Goal: Task Accomplishment & Management: Complete application form

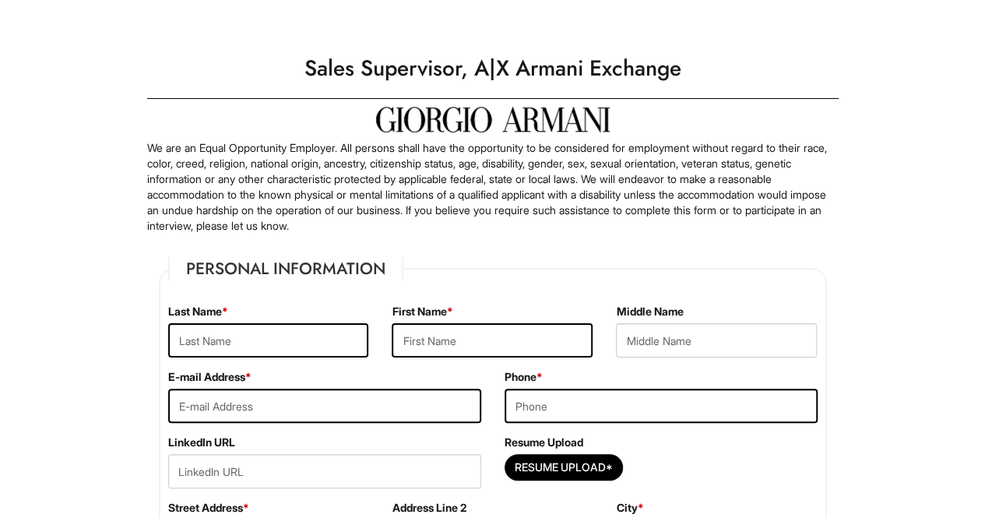
scroll to position [53, 0]
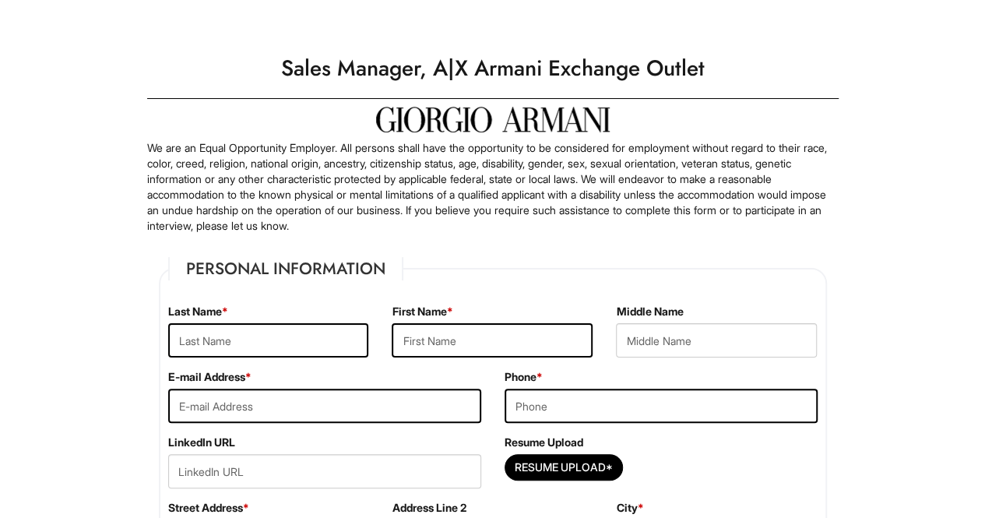
scroll to position [144, 0]
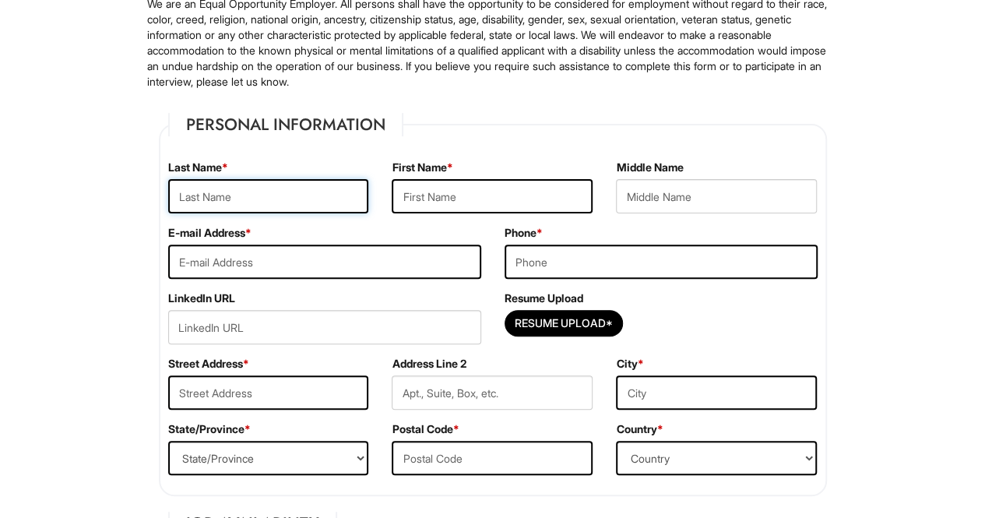
click at [307, 195] on input "text" at bounding box center [268, 196] width 201 height 34
type input "SMITEHY"
type input "[PERSON_NAME]"
click at [270, 263] on input "email" at bounding box center [324, 262] width 313 height 34
type input "[EMAIL_ADDRESS][DOMAIN_NAME]"
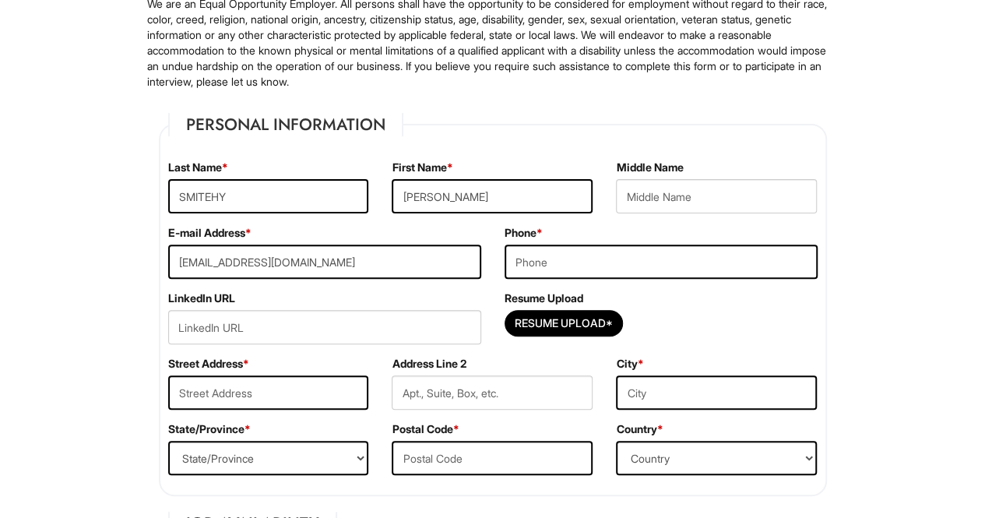
type input "7252431419"
type input "[STREET_ADDRESS]"
type input "UNIT 205"
type input "[GEOGRAPHIC_DATA]"
select select "NV"
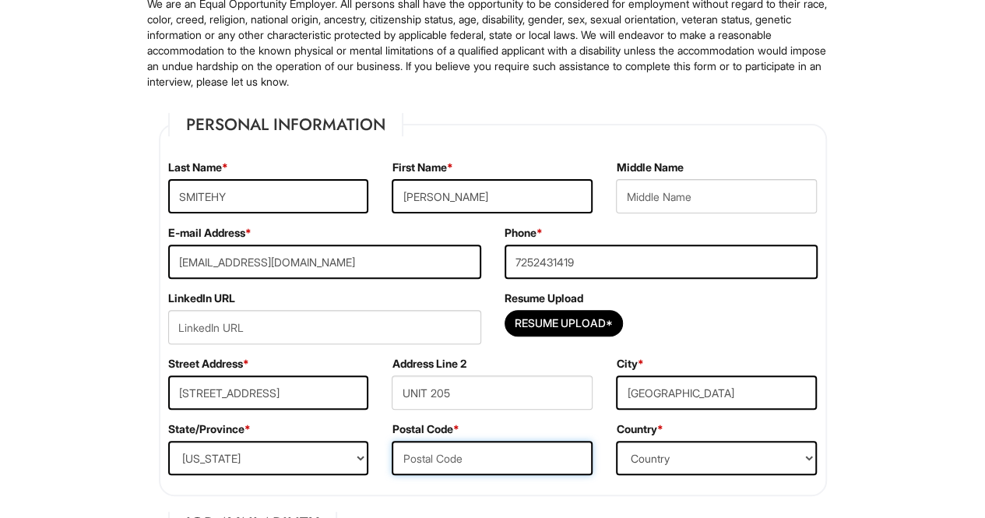
type input "89104"
select select "[GEOGRAPHIC_DATA]"
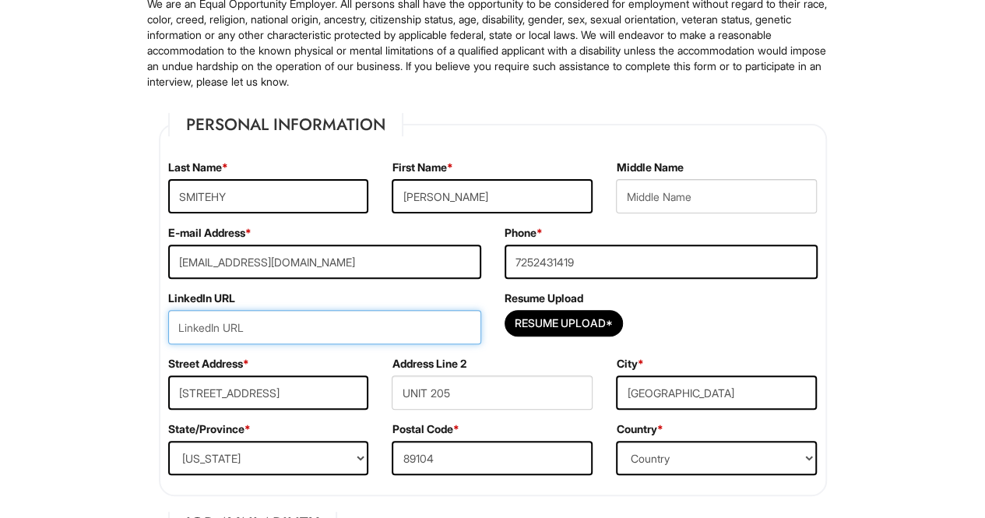
click at [251, 319] on input "url" at bounding box center [324, 327] width 313 height 34
paste input "[URL][DOMAIN_NAME]"
type input "[URL][DOMAIN_NAME]"
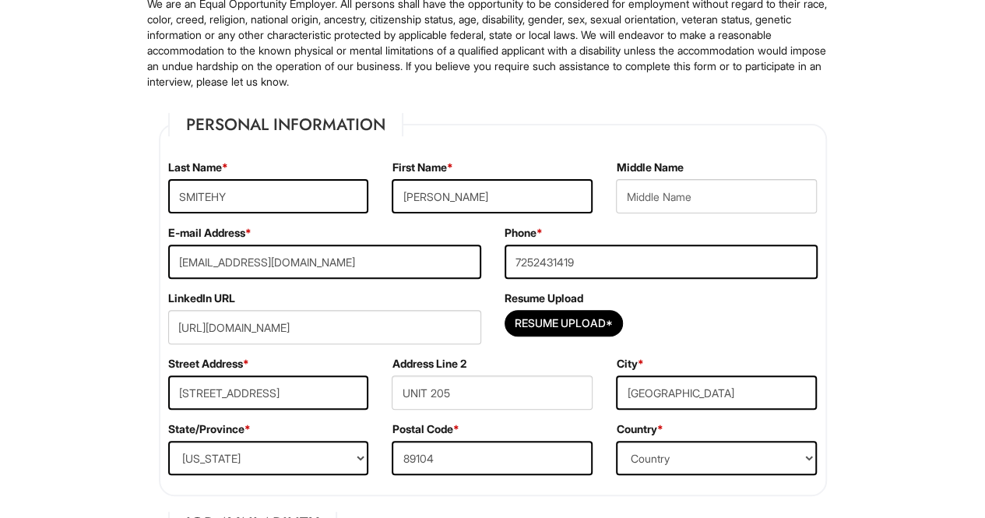
click at [734, 315] on div "Resume Upload*" at bounding box center [661, 327] width 313 height 34
click at [599, 317] on input "Resume Upload*" at bounding box center [564, 323] width 117 height 25
type input "C:\fakepath\[PERSON_NAME] Resume 2025.pdf"
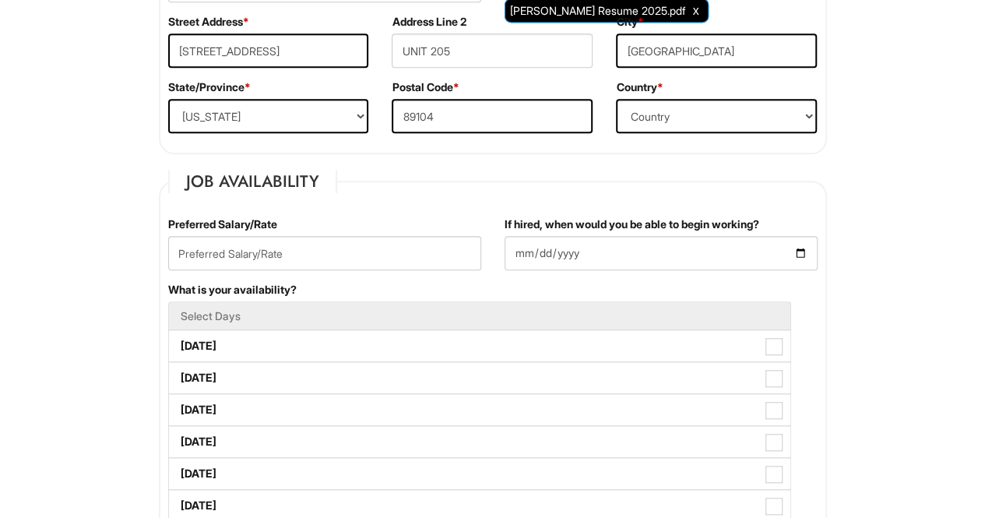
scroll to position [488, 0]
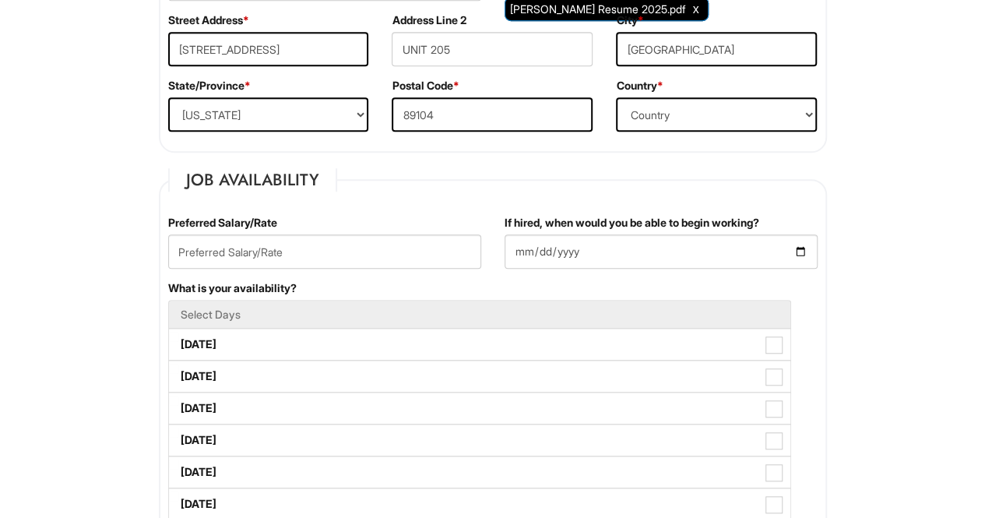
drag, startPoint x: 868, startPoint y: 252, endPoint x: 893, endPoint y: 97, distance: 157.1
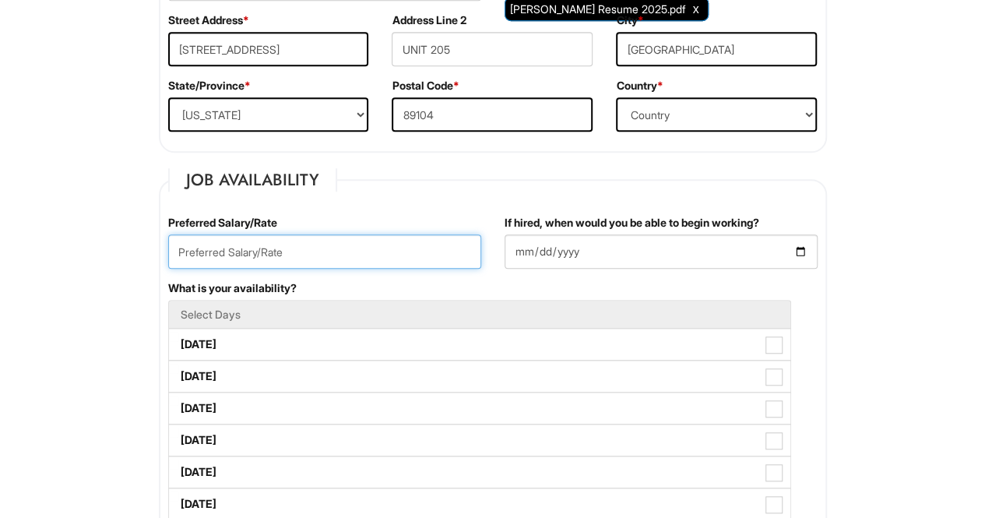
click at [379, 247] on input "text" at bounding box center [324, 251] width 313 height 34
type input "52,000"
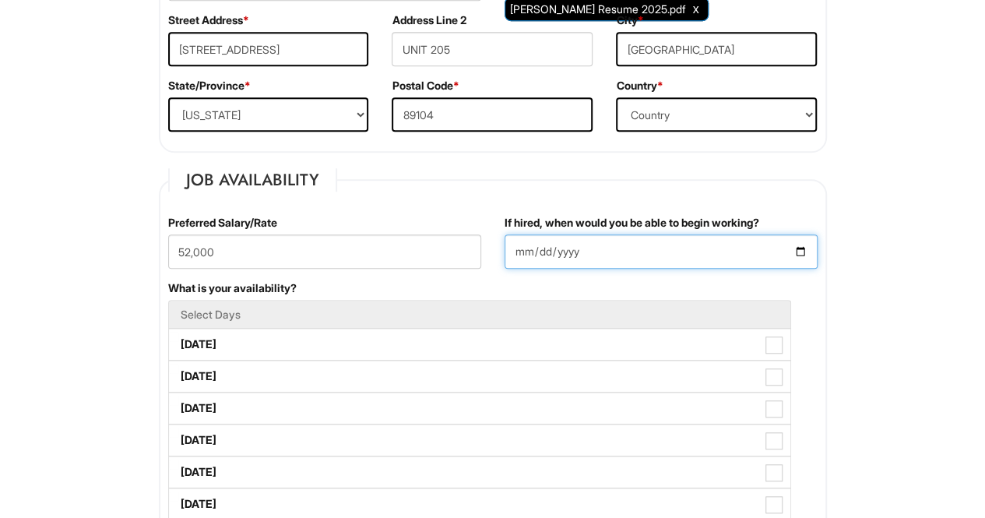
click at [570, 247] on input "If hired, when would you be able to begin working?" at bounding box center [661, 251] width 313 height 34
click at [513, 252] on input "If hired, when would you be able to begin working?" at bounding box center [661, 251] width 313 height 34
click at [798, 253] on input "If hired, when would you be able to begin working?" at bounding box center [661, 251] width 313 height 34
type input "[DATE]"
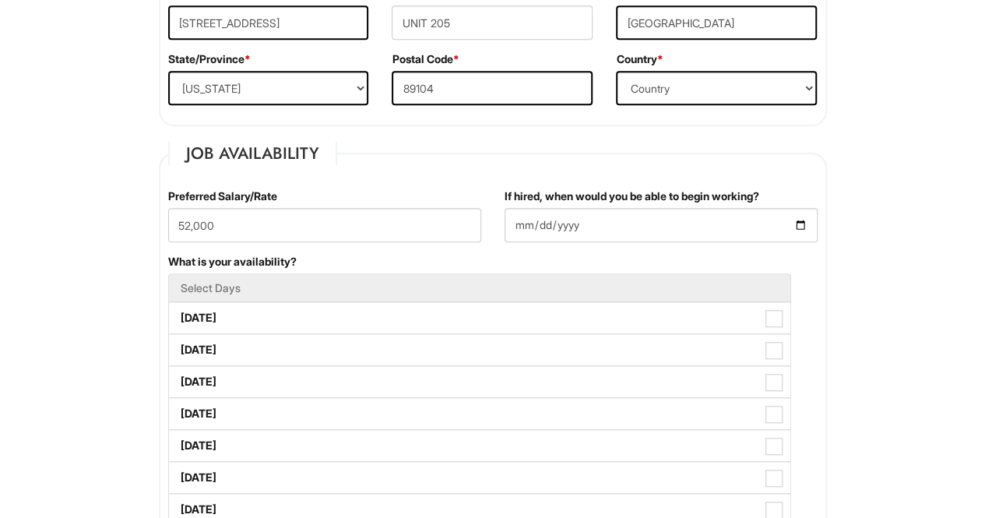
scroll to position [608, 0]
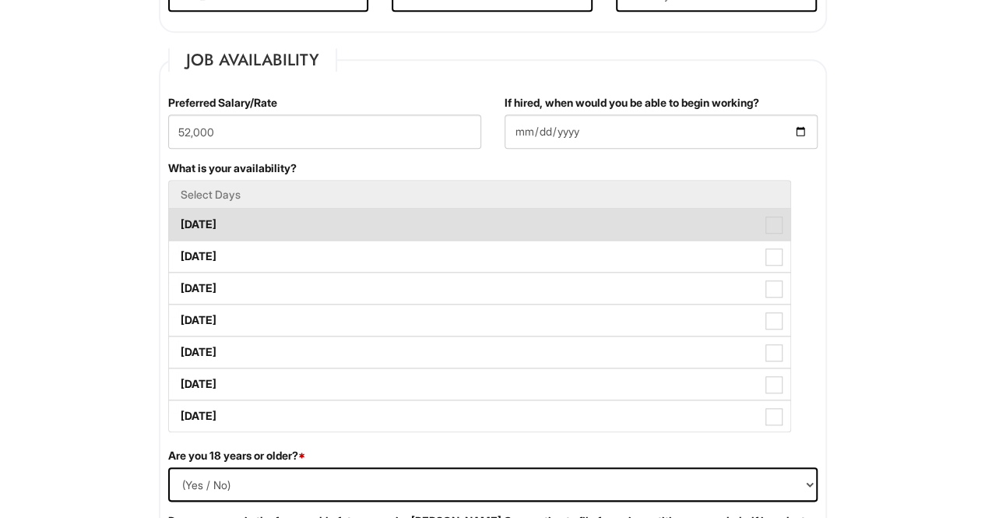
click at [211, 227] on label "[DATE]" at bounding box center [480, 224] width 622 height 31
click at [179, 222] on Available_Monday "[DATE]" at bounding box center [174, 217] width 10 height 10
checkbox Available_Monday "true"
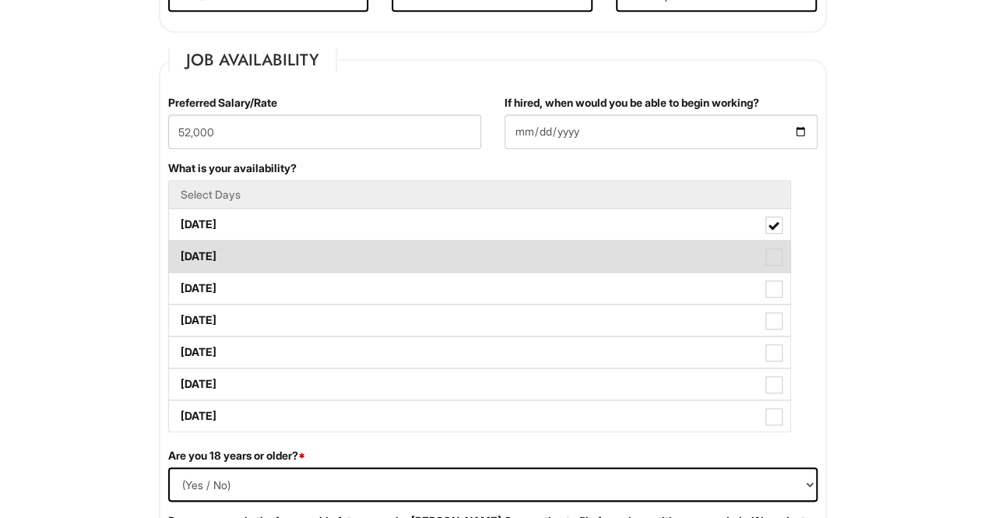
click at [212, 253] on label "[DATE]" at bounding box center [480, 256] width 622 height 31
click at [179, 253] on Available_Tuesday "[DATE]" at bounding box center [174, 249] width 10 height 10
checkbox Available_Tuesday "true"
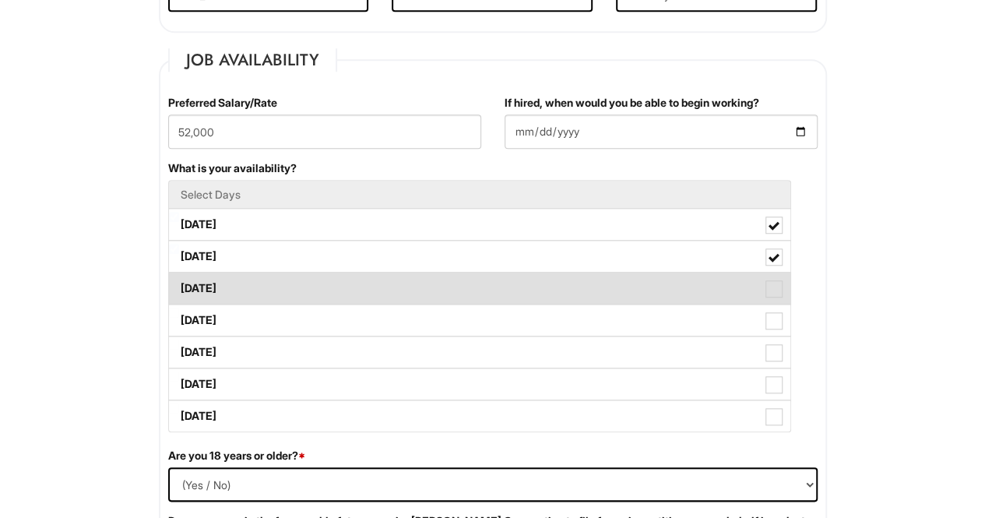
click at [213, 284] on label "[DATE]" at bounding box center [480, 288] width 622 height 31
click at [179, 284] on Available_Wednesday "[DATE]" at bounding box center [174, 281] width 10 height 10
checkbox Available_Wednesday "true"
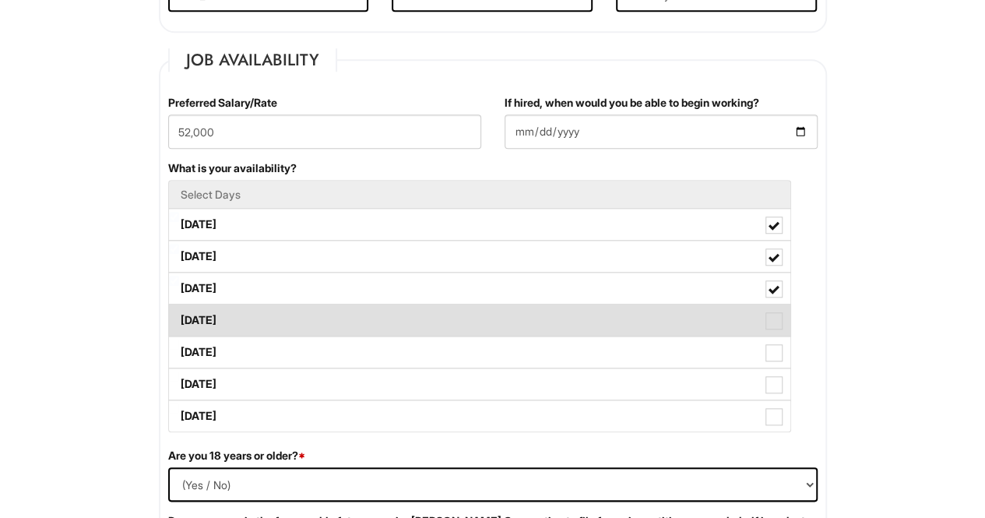
click at [214, 313] on label "[DATE]" at bounding box center [480, 320] width 622 height 31
click at [179, 313] on Available_Thursday "[DATE]" at bounding box center [174, 313] width 10 height 10
checkbox Available_Thursday "true"
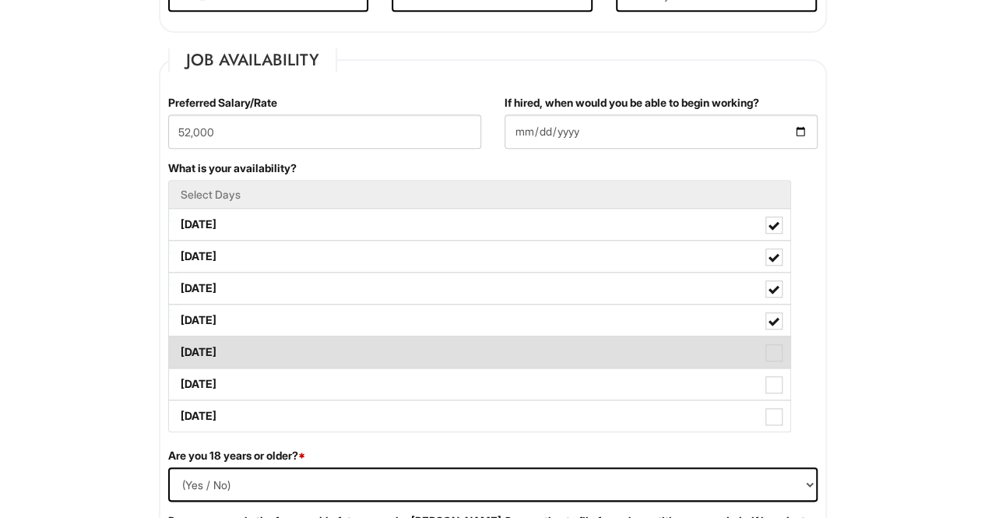
click at [214, 346] on label "[DATE]" at bounding box center [480, 351] width 622 height 31
click at [179, 346] on Available_Friday "[DATE]" at bounding box center [174, 345] width 10 height 10
checkbox Available_Friday "true"
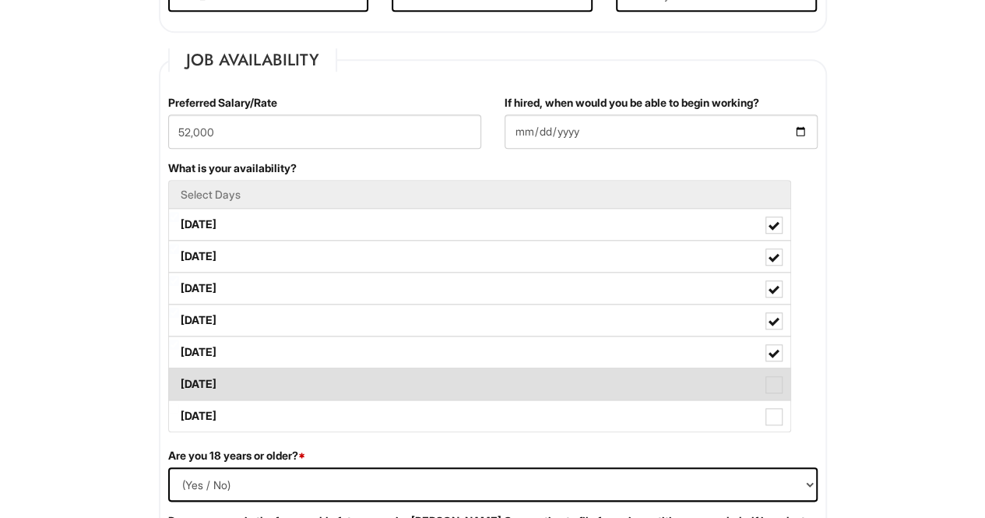
click at [215, 384] on label "[DATE]" at bounding box center [480, 383] width 622 height 31
click at [179, 382] on Available_Saturday "[DATE]" at bounding box center [174, 377] width 10 height 10
checkbox Available_Saturday "true"
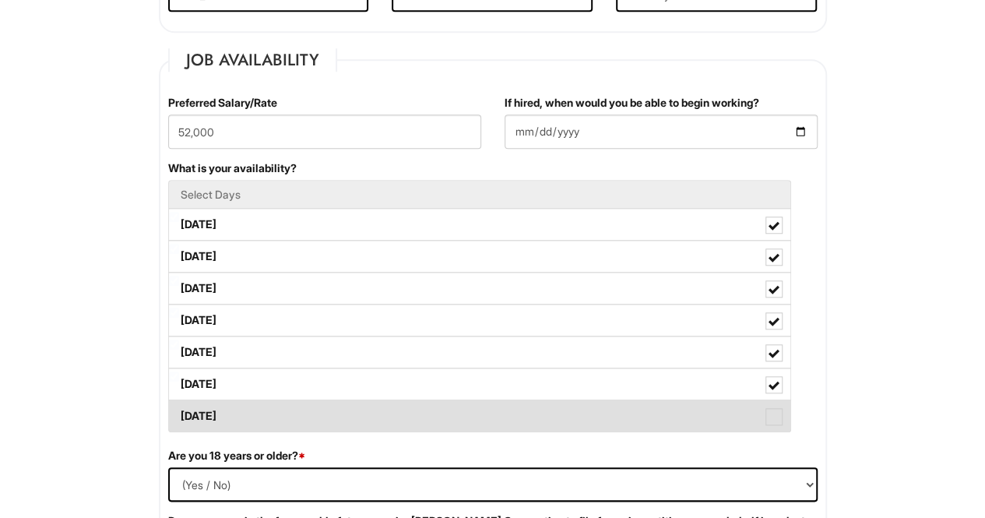
click at [212, 415] on label "[DATE]" at bounding box center [480, 415] width 622 height 31
click at [179, 414] on Available_Sunday "[DATE]" at bounding box center [174, 408] width 10 height 10
checkbox Available_Sunday "true"
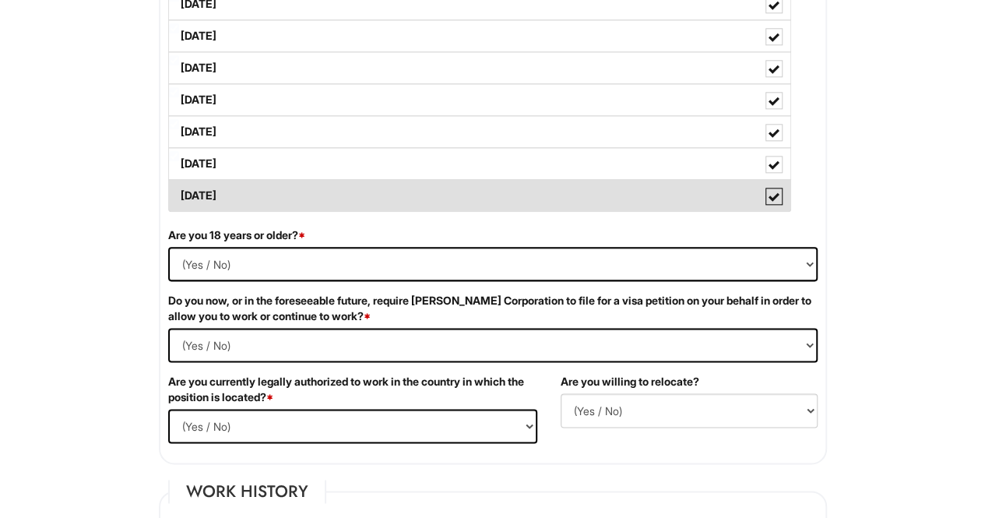
scroll to position [830, 0]
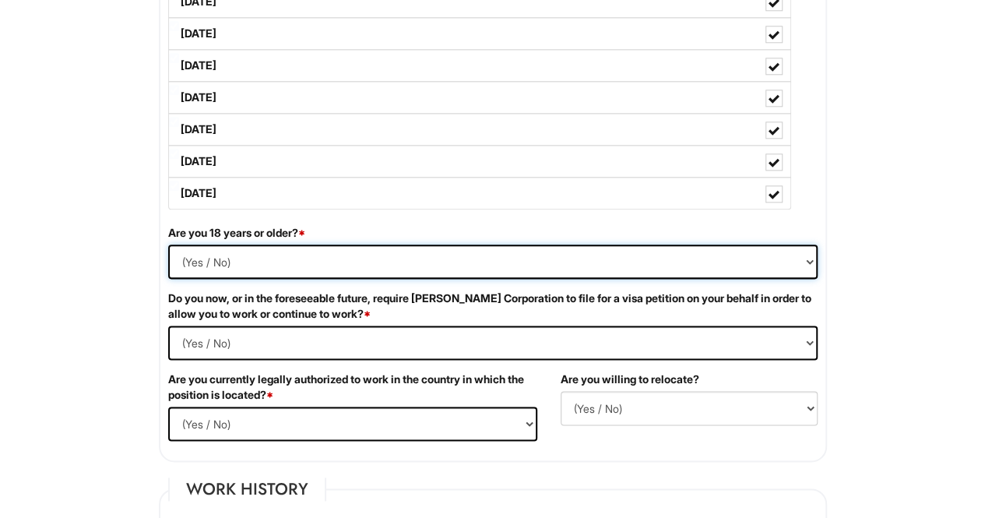
click at [231, 245] on select "(Yes / No) Yes No" at bounding box center [493, 262] width 650 height 34
select select "Yes"
click at [168, 245] on select "(Yes / No) Yes No" at bounding box center [493, 262] width 650 height 34
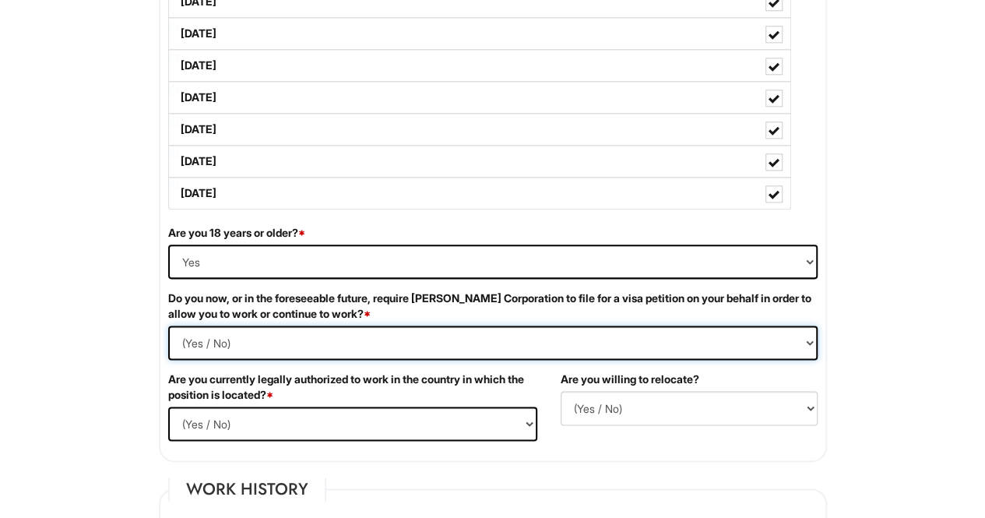
click at [235, 336] on Required "(Yes / No) Yes No" at bounding box center [493, 343] width 650 height 34
select Required "No"
click at [168, 326] on Required "(Yes / No) Yes No" at bounding box center [493, 343] width 650 height 34
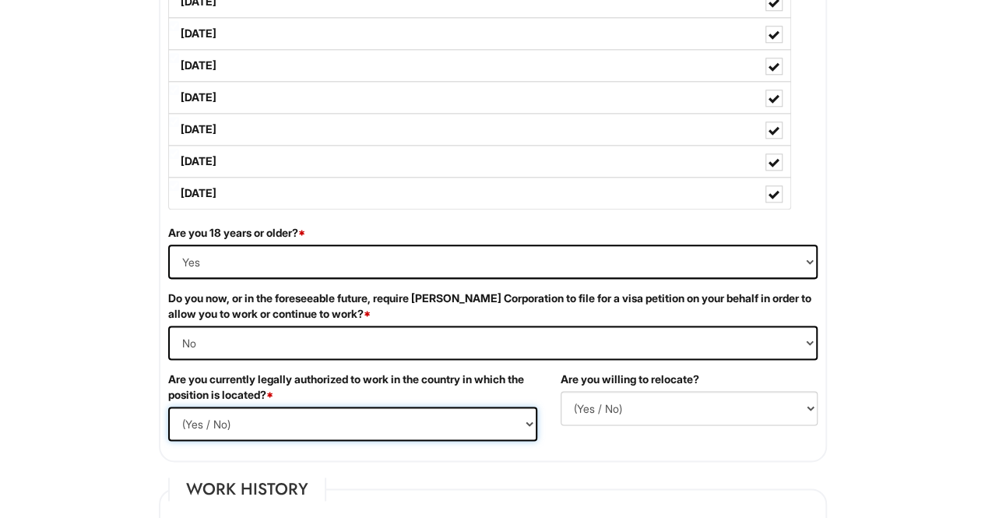
click at [261, 428] on select "(Yes / No) Yes No" at bounding box center [352, 424] width 369 height 34
select select "Yes"
click at [168, 407] on select "(Yes / No) Yes No" at bounding box center [352, 424] width 369 height 34
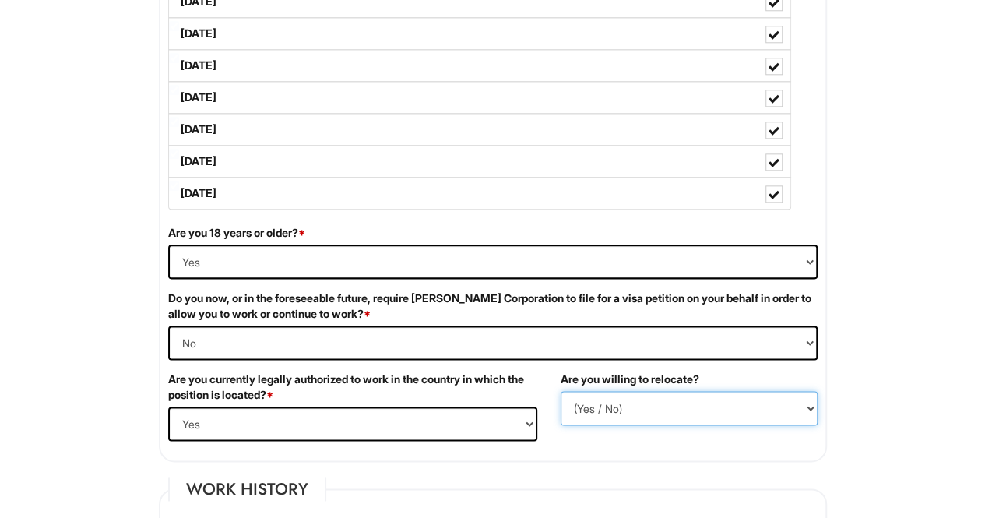
click at [611, 409] on select "(Yes / No) No Yes" at bounding box center [689, 408] width 257 height 34
select select "N"
click at [561, 391] on select "(Yes / No) No Yes" at bounding box center [689, 408] width 257 height 34
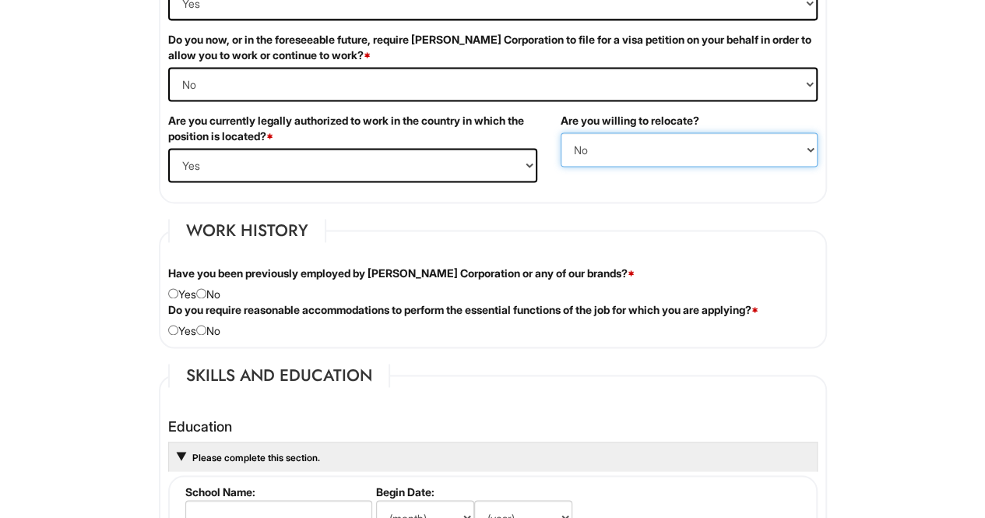
scroll to position [1107, 0]
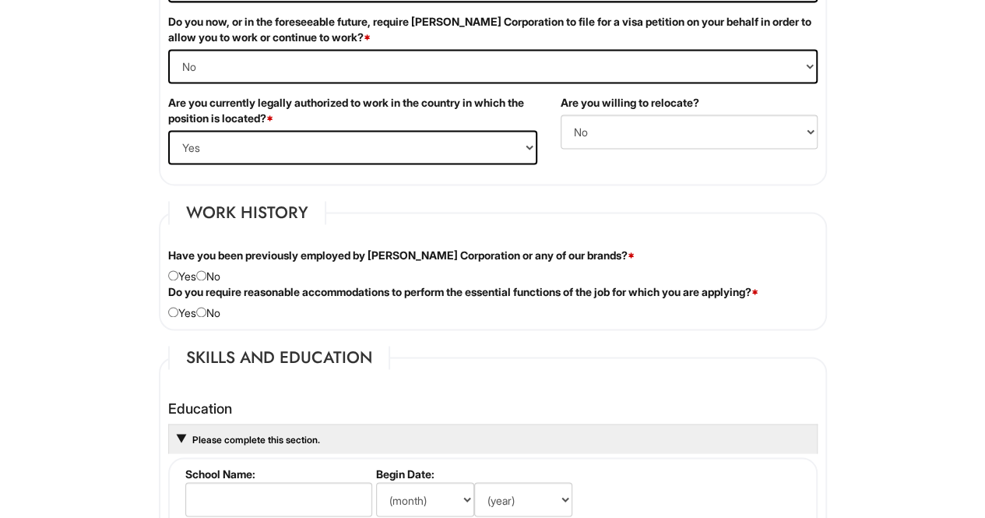
click at [212, 264] on div "Have you been previously employed by [PERSON_NAME] Corporation or any of our br…" at bounding box center [493, 266] width 673 height 37
click at [206, 307] on input "radio" at bounding box center [201, 312] width 10 height 10
radio input "true"
click at [205, 270] on input "radio" at bounding box center [201, 275] width 10 height 10
radio input "true"
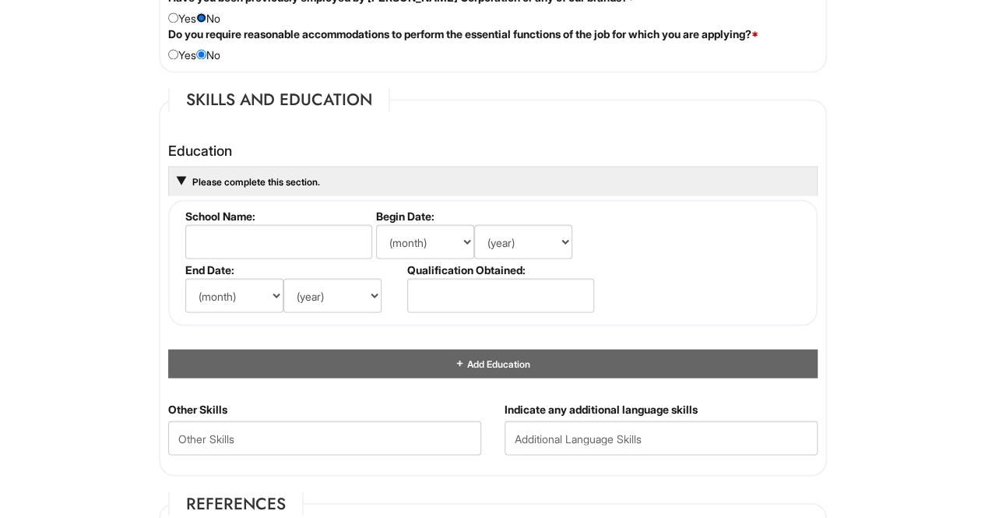
scroll to position [1365, 0]
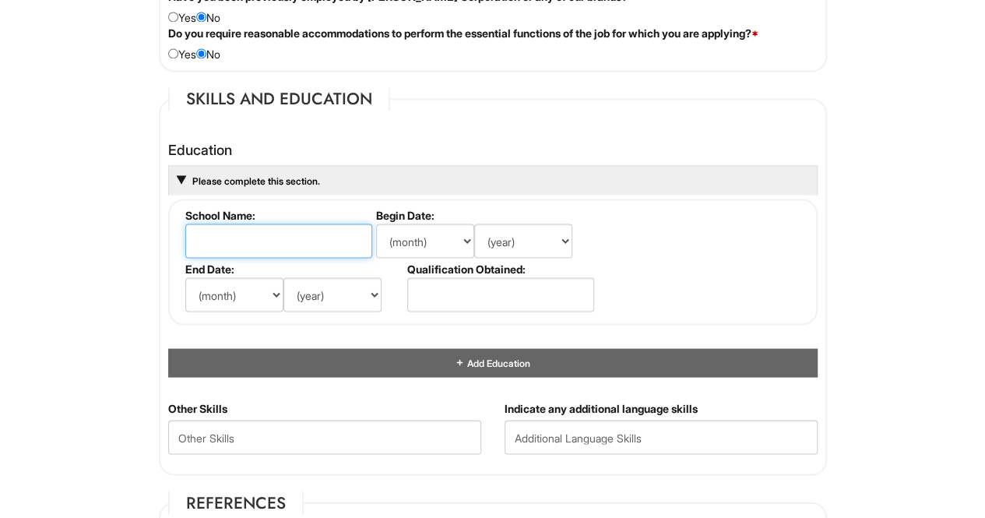
click at [231, 231] on input "text" at bounding box center [278, 241] width 187 height 34
type input "IADT [GEOGRAPHIC_DATA]"
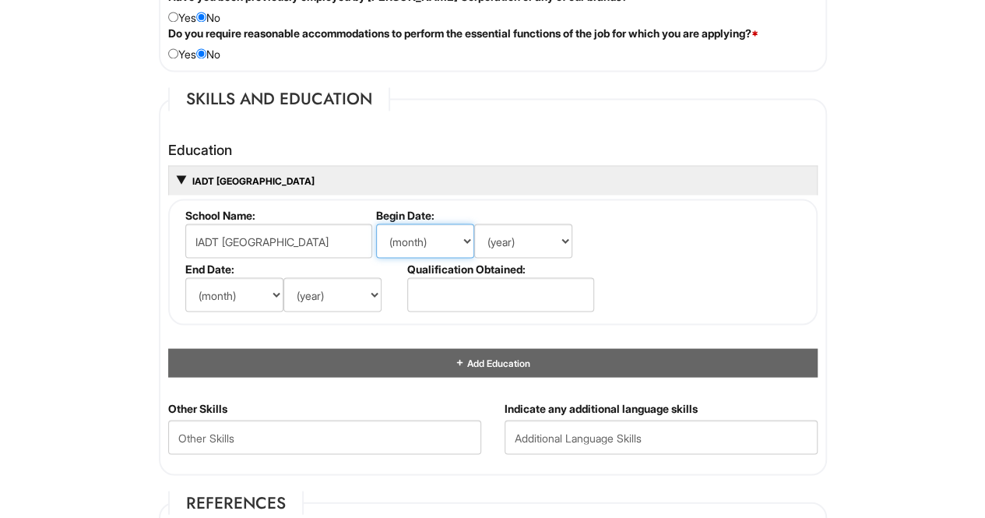
click at [425, 234] on select "(month) Jan Feb Mar Apr May Jun [DATE] Aug Sep Oct Nov Dec" at bounding box center [425, 241] width 98 height 34
click at [703, 233] on fieldset "School Name: IADT [GEOGRAPHIC_DATA] Begin Date: (month) Jan Feb Mar Apr May Jun…" at bounding box center [493, 262] width 650 height 126
click at [546, 234] on select "(year) 2029 2028 2027 2026 2025 2024 2023 2022 2021 2020 2019 2018 2017 2016 20…" at bounding box center [523, 241] width 98 height 34
select select "2002"
click at [474, 224] on select "(year) 2029 2028 2027 2026 2025 2024 2023 2022 2021 2020 2019 2018 2017 2016 20…" at bounding box center [523, 241] width 98 height 34
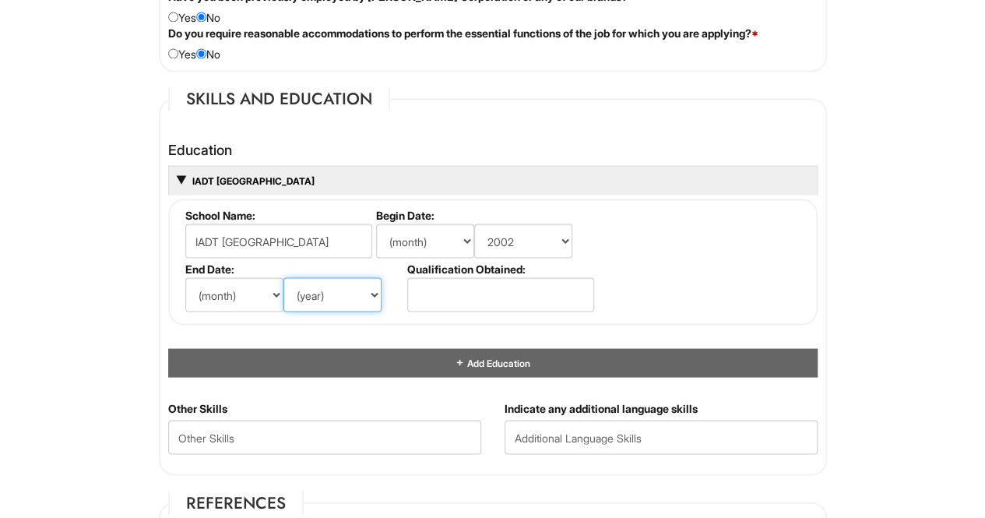
click at [332, 288] on select "(year) 2029 2028 2027 2026 2025 2024 2023 2022 2021 2020 2019 2018 2017 2016 20…" at bounding box center [333, 294] width 98 height 34
select select "2004"
click at [284, 277] on select "(year) 2029 2028 2027 2026 2025 2024 2023 2022 2021 2020 2019 2018 2017 2016 20…" at bounding box center [333, 294] width 98 height 34
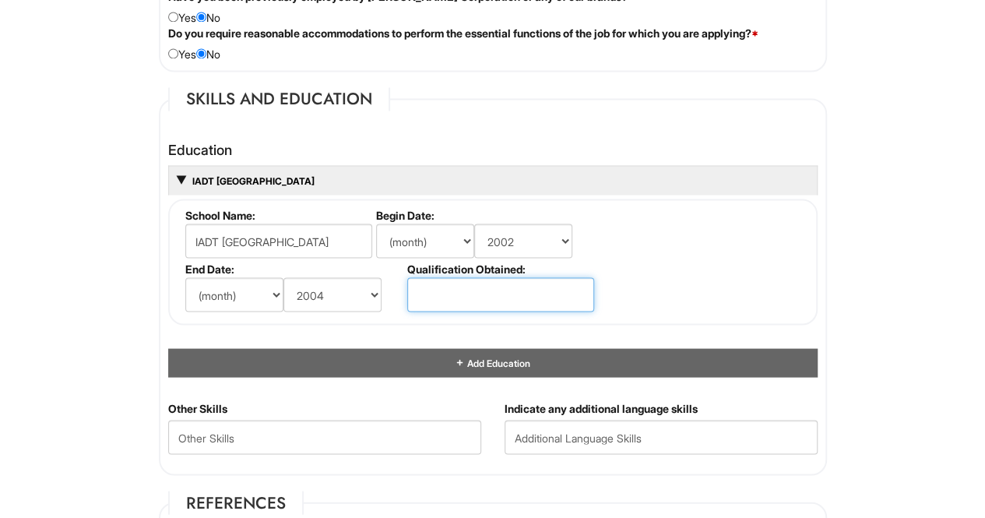
click at [460, 291] on input "text" at bounding box center [500, 294] width 187 height 34
type input "AAS E-Commerce Marketing"
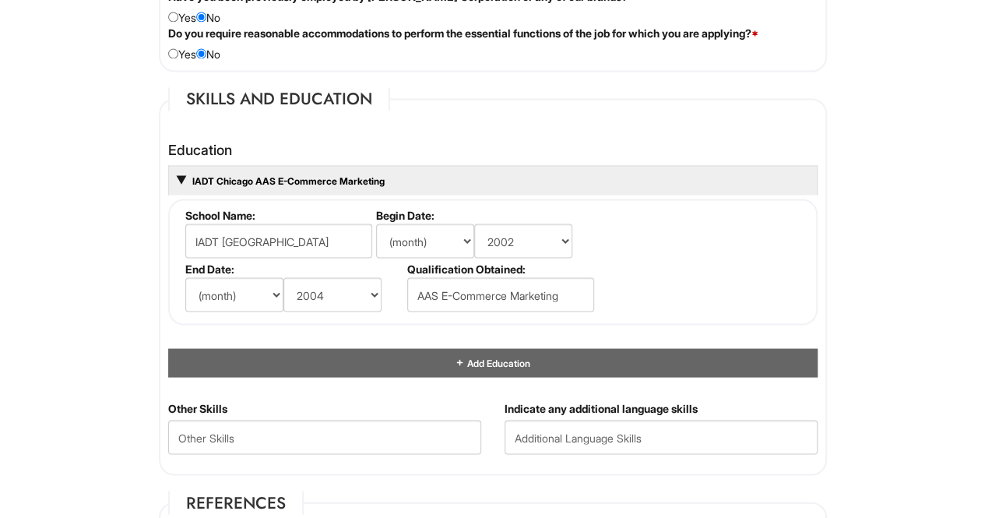
click at [660, 264] on fieldset "School Name: IADT [GEOGRAPHIC_DATA] Begin Date: (month) Jan Feb Mar Apr May Jun…" at bounding box center [493, 262] width 650 height 126
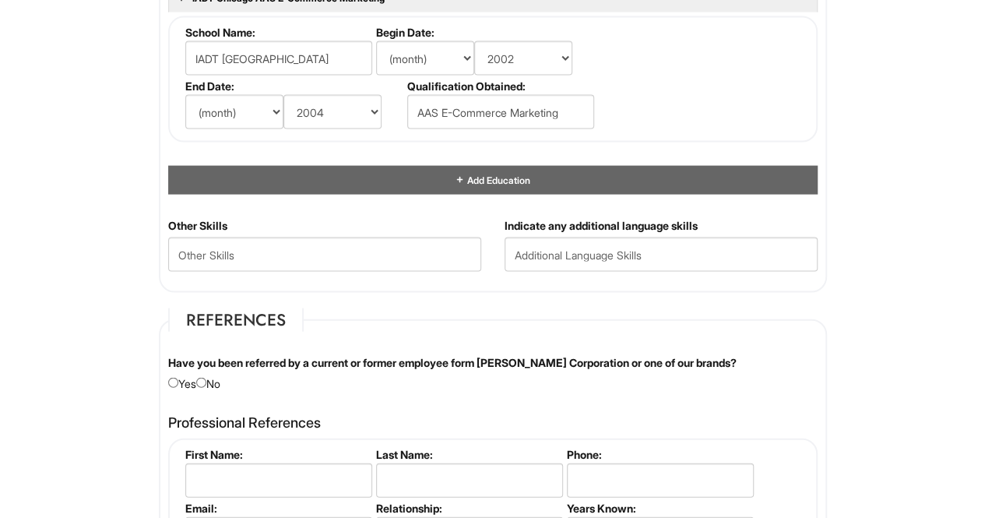
scroll to position [1577, 0]
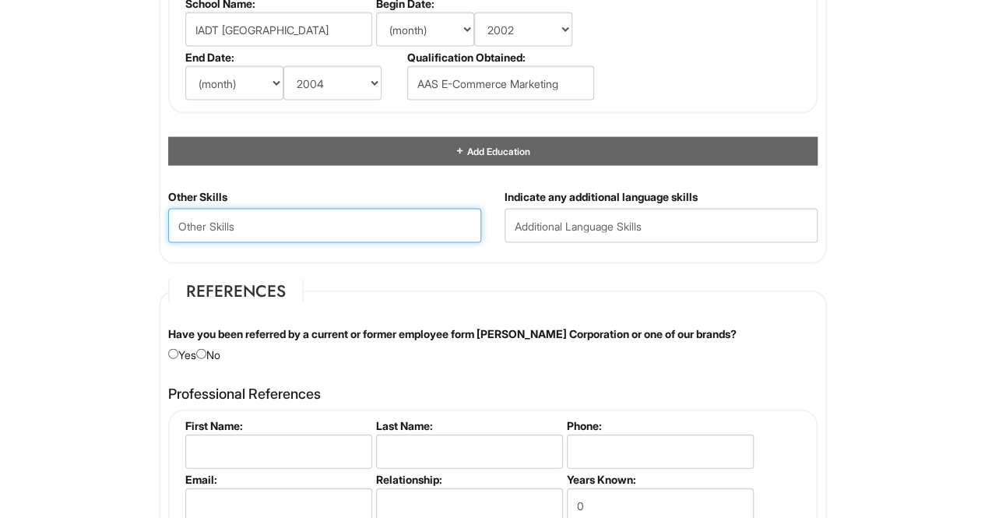
click at [260, 221] on Skills "text" at bounding box center [324, 226] width 313 height 34
type Skills "Retail Management"
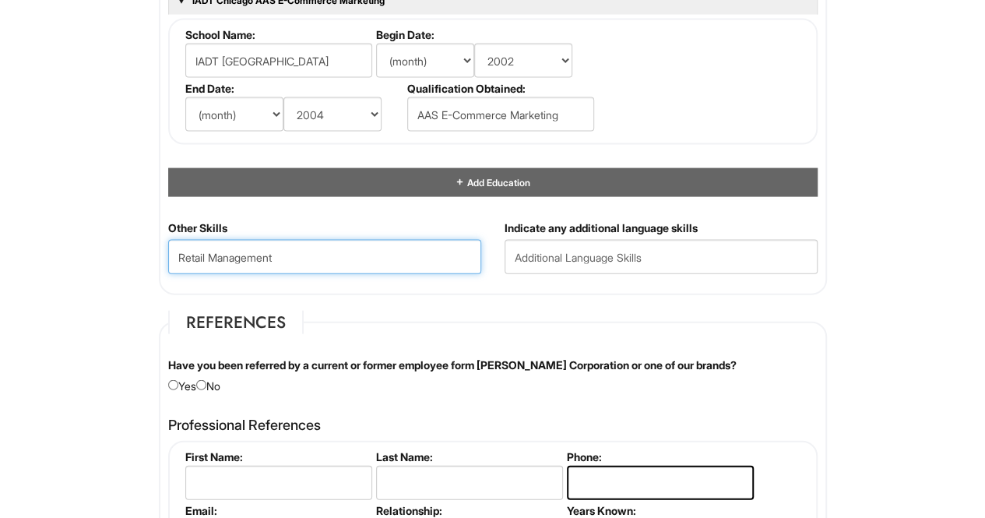
scroll to position [95, 0]
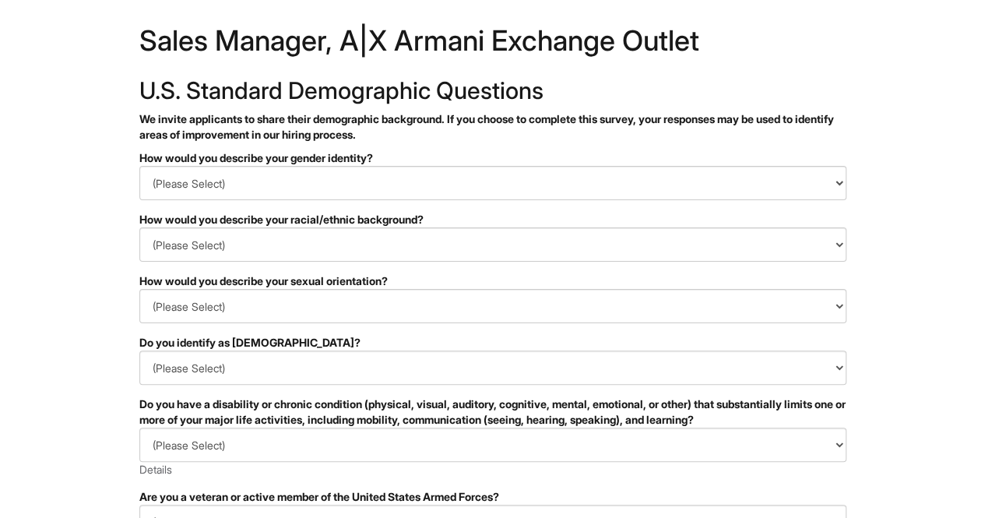
scroll to position [43, 0]
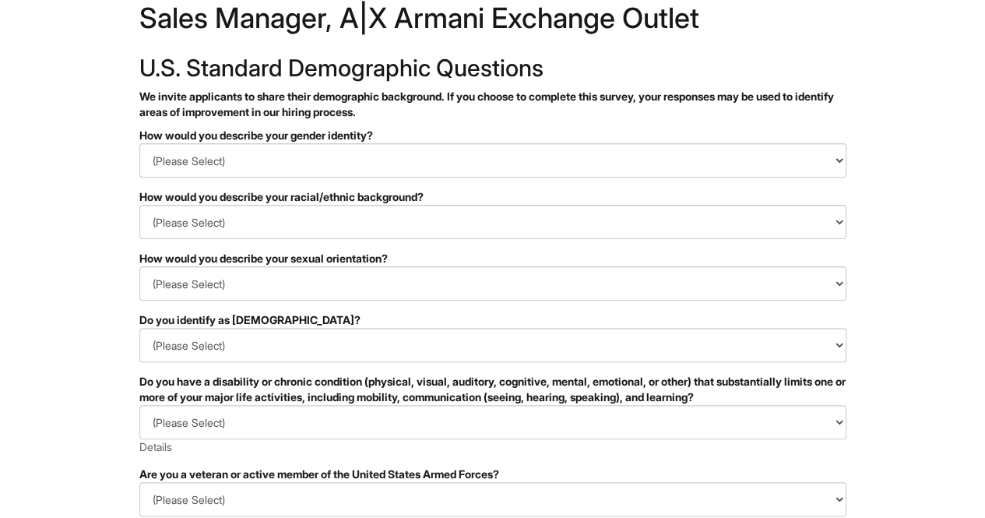
drag, startPoint x: 297, startPoint y: 365, endPoint x: 106, endPoint y: 181, distance: 265.0
click at [106, 181] on html "&nbsp; ✔ 2 3 Sales Manager, A|X Armani Exchange Outlet U.S. Standard Demographi…" at bounding box center [492, 395] width 985 height 877
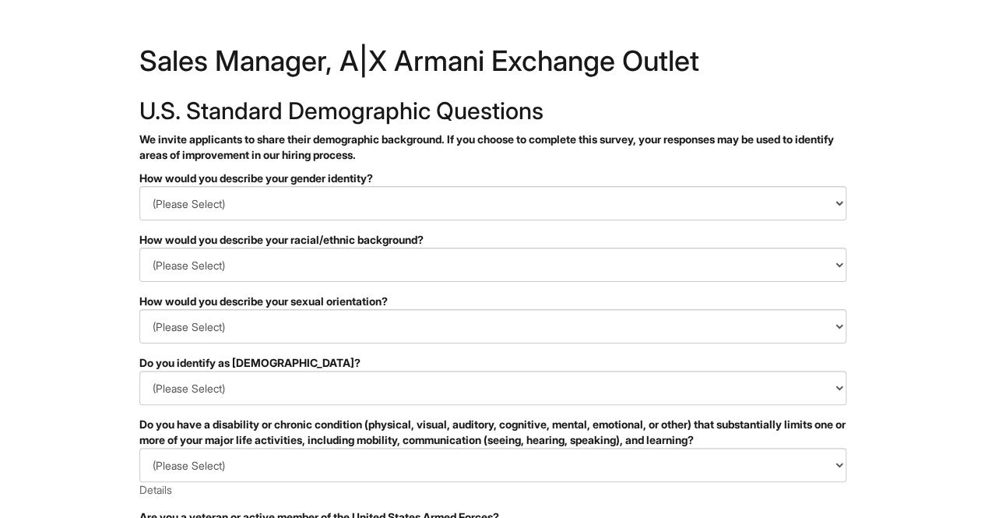
drag, startPoint x: 79, startPoint y: 147, endPoint x: 410, endPoint y: 171, distance: 332.6
click at [410, 171] on div "How would you describe your gender identity?" at bounding box center [492, 179] width 707 height 16
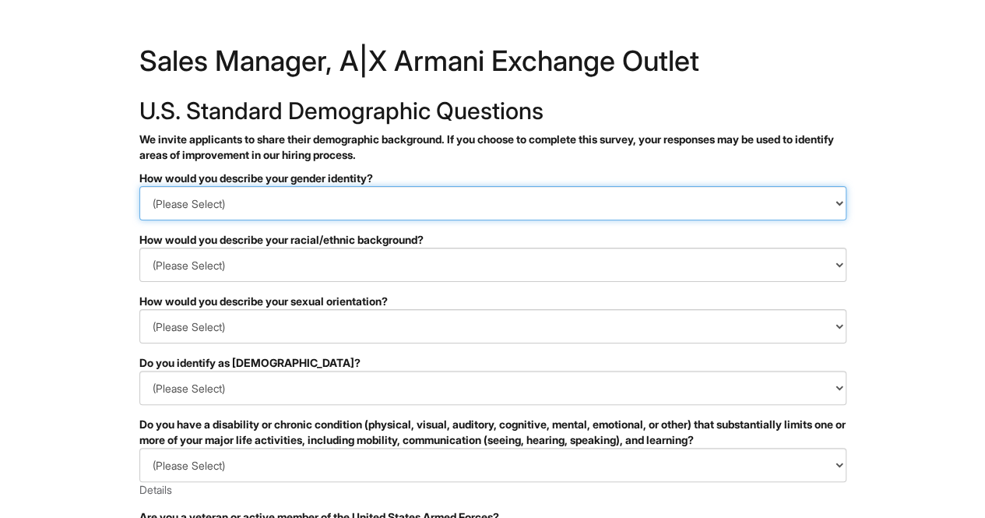
click at [391, 197] on select "(Please Select) Man Woman Non-binary I prefer to self-describe I don't wish to …" at bounding box center [492, 203] width 707 height 34
select select "Man"
click at [139, 186] on select "(Please Select) Man Woman Non-binary I prefer to self-describe I don't wish to …" at bounding box center [492, 203] width 707 height 34
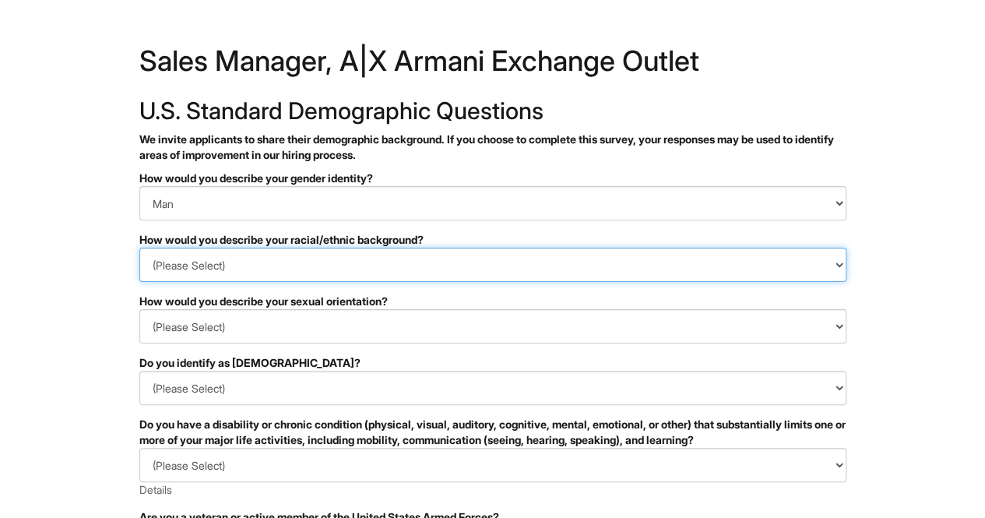
click at [355, 252] on select "(Please Select) Black or of African descent East Asian Hispanic, Latinx or of S…" at bounding box center [492, 265] width 707 height 34
select select "White or European"
click at [139, 248] on select "(Please Select) Black or of African descent East Asian Hispanic, Latinx or of S…" at bounding box center [492, 265] width 707 height 34
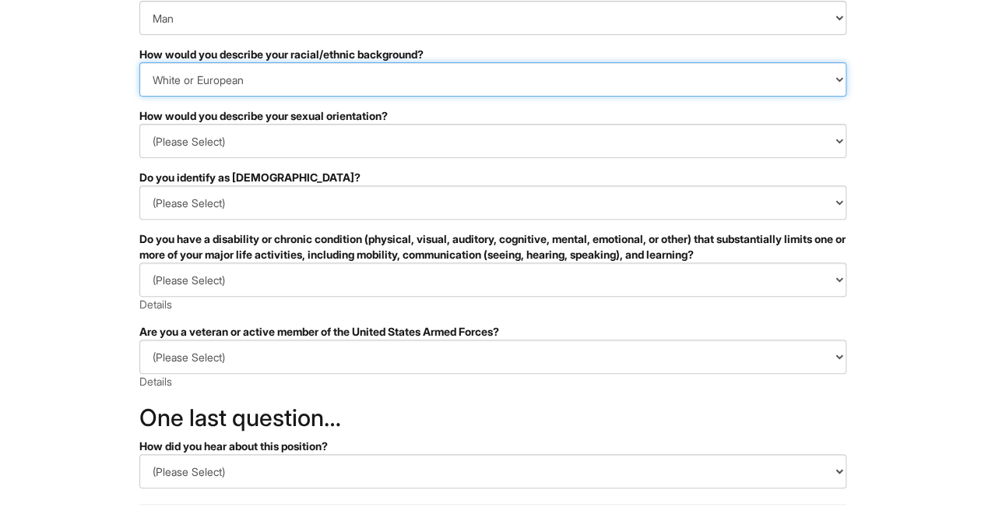
scroll to position [190, 0]
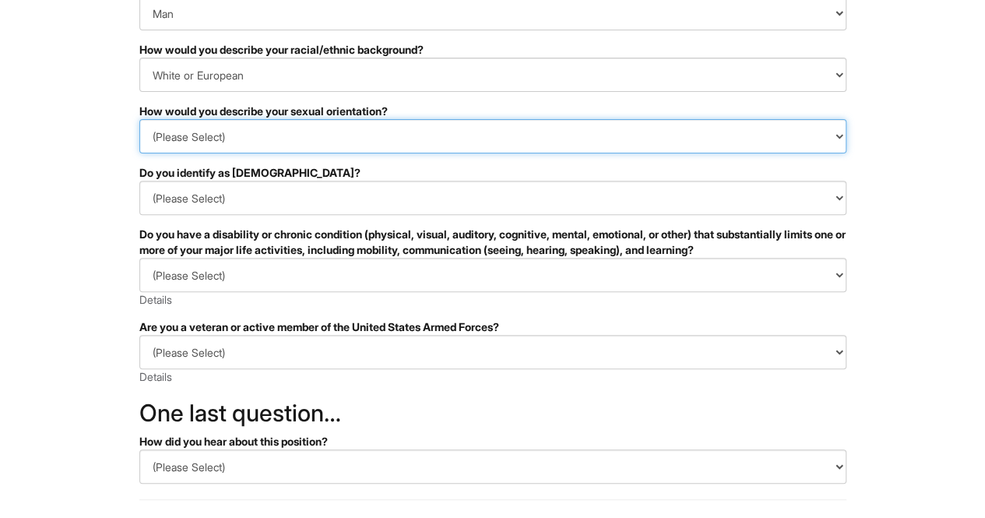
click at [287, 139] on select "(Please Select) Asexual Bisexual and/or pansexual Gay Heterosexual Lesbian Quee…" at bounding box center [492, 136] width 707 height 34
select select "I don't wish to answer"
click at [139, 119] on select "(Please Select) Asexual Bisexual and/or pansexual Gay Heterosexual Lesbian Quee…" at bounding box center [492, 136] width 707 height 34
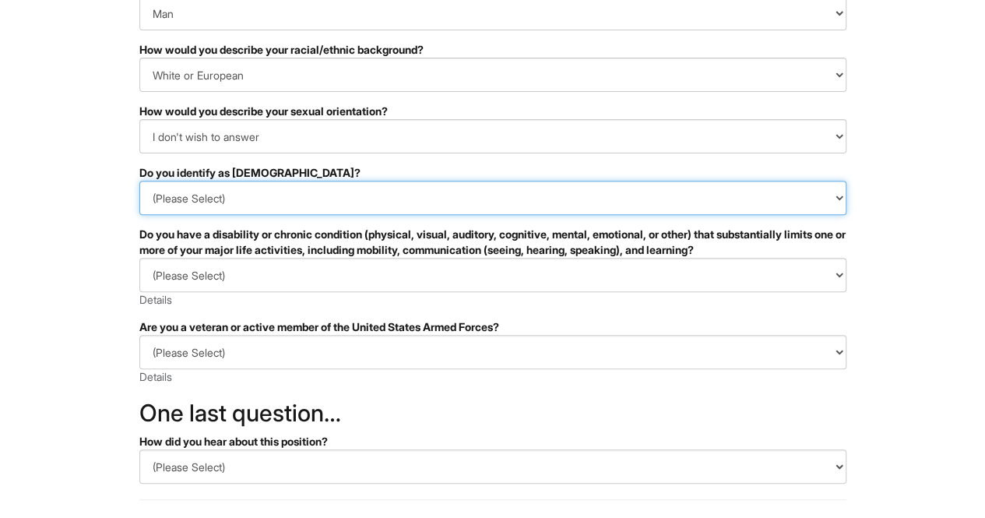
click at [267, 193] on select "(Please Select) Yes No I prefer to self-describe I don't wish to answer" at bounding box center [492, 198] width 707 height 34
select select "No"
click at [139, 181] on select "(Please Select) Yes No I prefer to self-describe I don't wish to answer" at bounding box center [492, 198] width 707 height 34
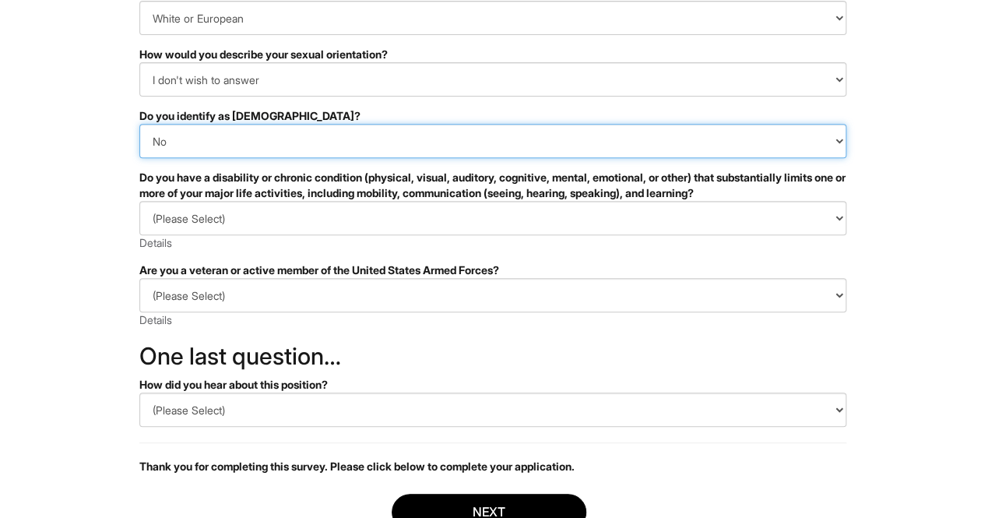
scroll to position [248, 0]
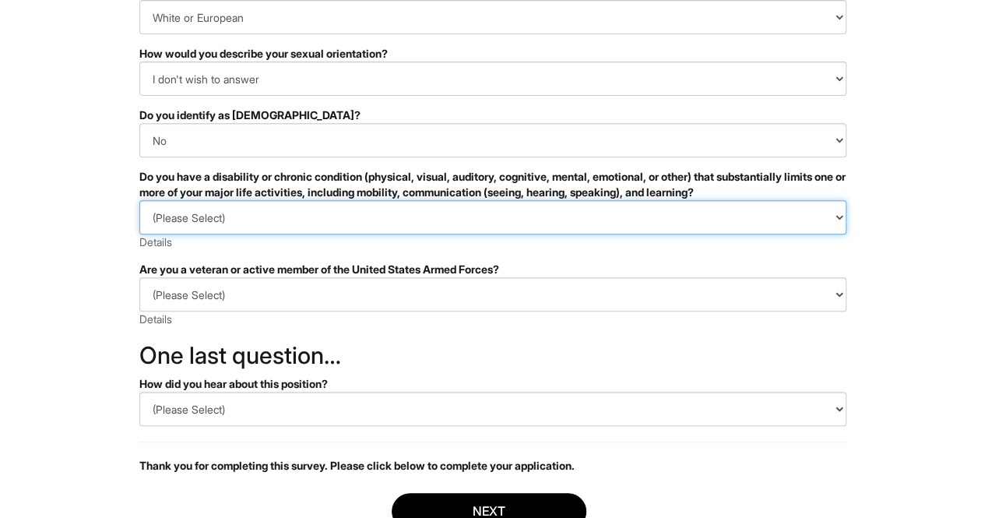
click at [235, 215] on select "(Please Select) YES, I HAVE A DISABILITY (or previously had a disability) NO, I…" at bounding box center [492, 217] width 707 height 34
select select "NO, I DON'T HAVE A DISABILITY"
click at [139, 200] on select "(Please Select) YES, I HAVE A DISABILITY (or previously had a disability) NO, I…" at bounding box center [492, 217] width 707 height 34
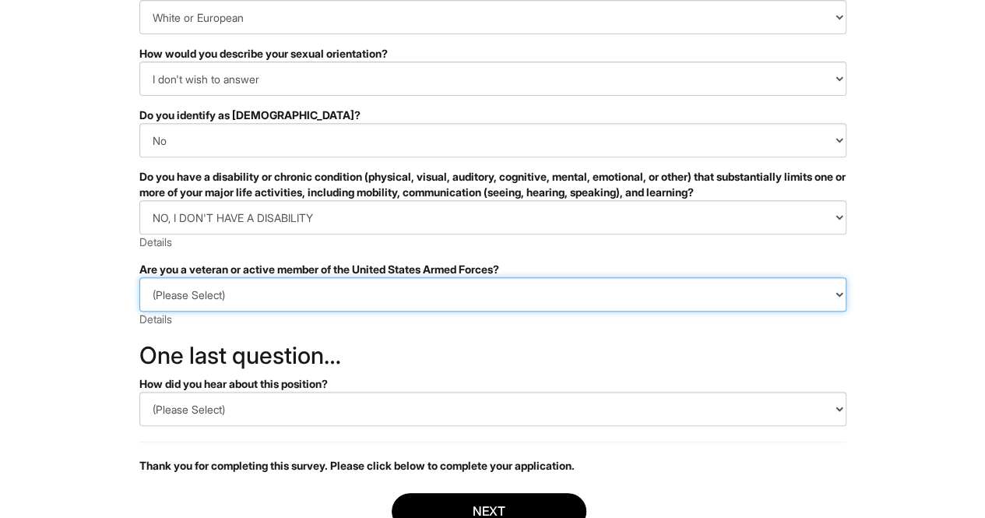
click at [234, 298] on select "(Please Select) I IDENTIFY AS ONE OR MORE OF THE CLASSIFICATIONS OF PROTECTED V…" at bounding box center [492, 294] width 707 height 34
select select "I AM NOT A PROTECTED VETERAN"
click at [139, 277] on select "(Please Select) I IDENTIFY AS ONE OR MORE OF THE CLASSIFICATIONS OF PROTECTED V…" at bounding box center [492, 294] width 707 height 34
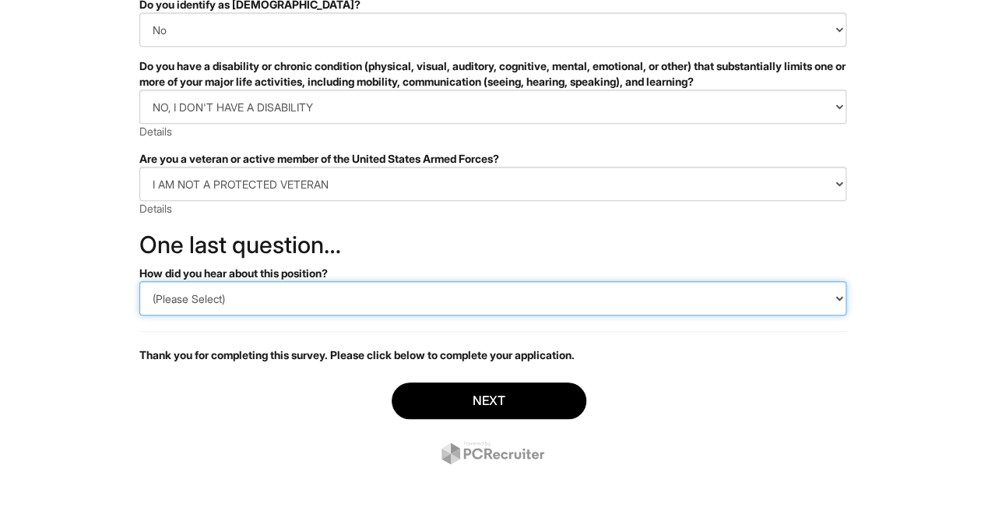
click at [207, 302] on select "(Please Select) CareerBuilder Indeed LinkedIn Monster Referral Other" at bounding box center [492, 298] width 707 height 34
select select "LinkedIn"
click at [139, 281] on select "(Please Select) CareerBuilder Indeed LinkedIn Monster Referral Other" at bounding box center [492, 298] width 707 height 34
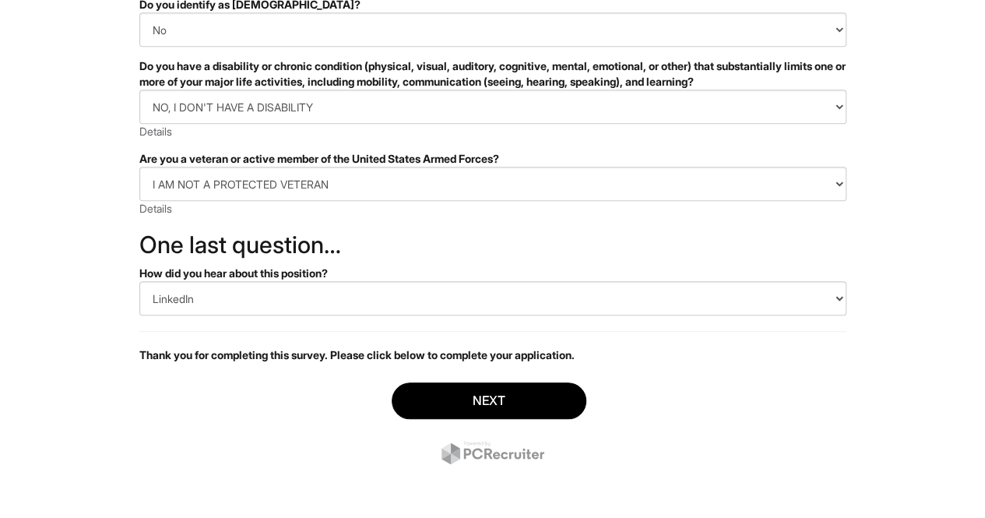
click at [114, 296] on html "&nbsp; ✔ 2 3 Sales Manager, A|X Armani Exchange Outlet U.S. Standard Demographi…" at bounding box center [492, 80] width 985 height 877
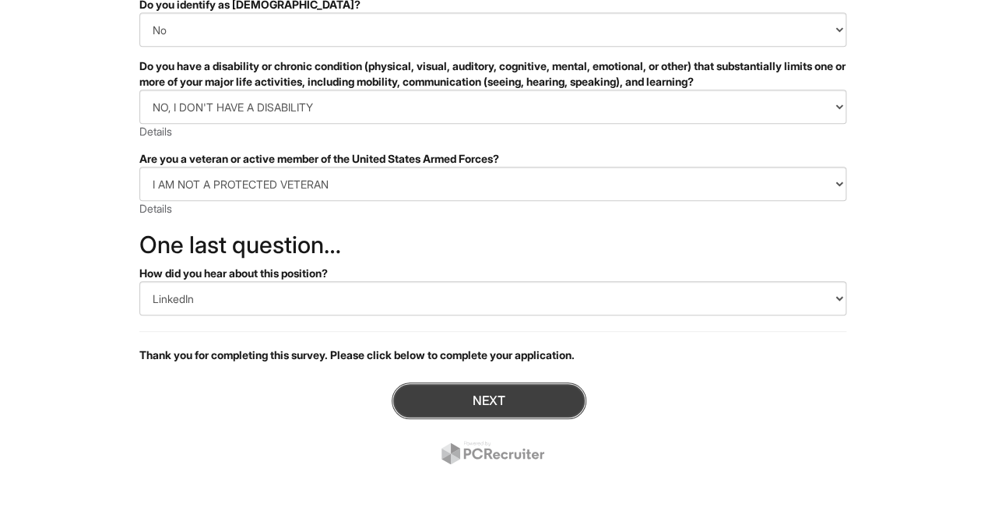
click at [511, 404] on button "Next" at bounding box center [489, 400] width 195 height 37
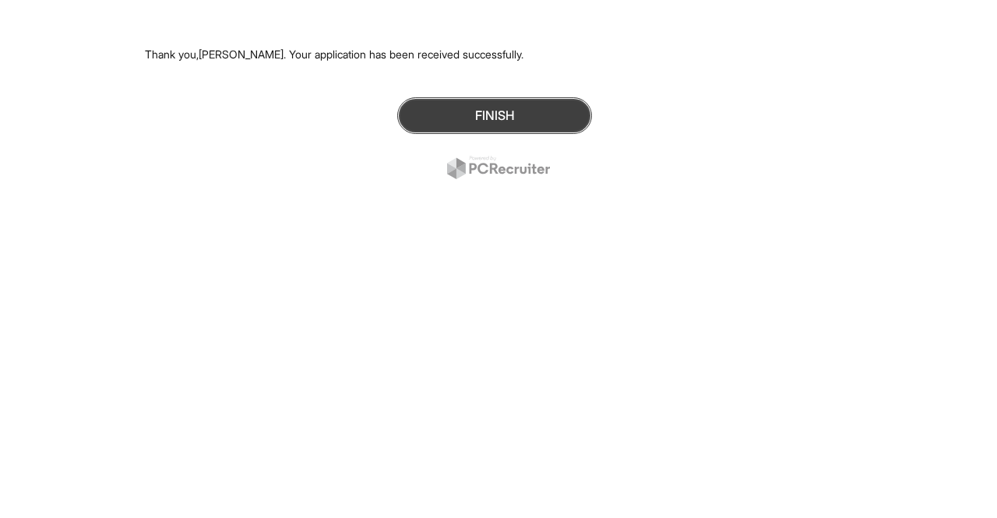
click at [500, 110] on button "Finish" at bounding box center [494, 115] width 195 height 37
